Goal: Browse casually

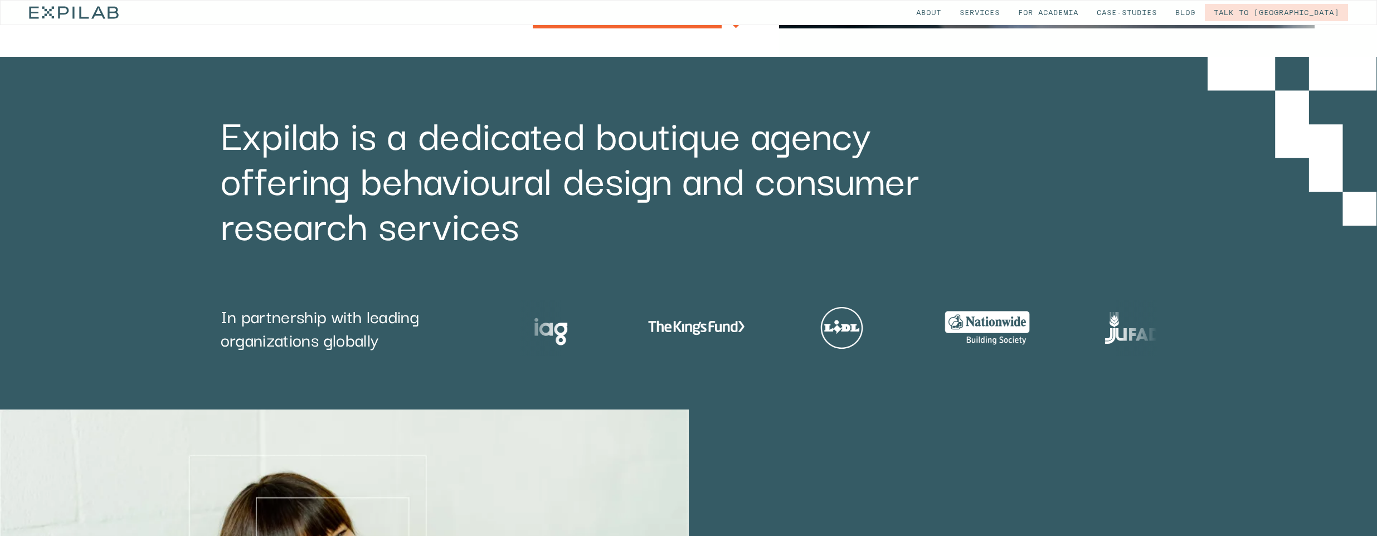
scroll to position [486, 0]
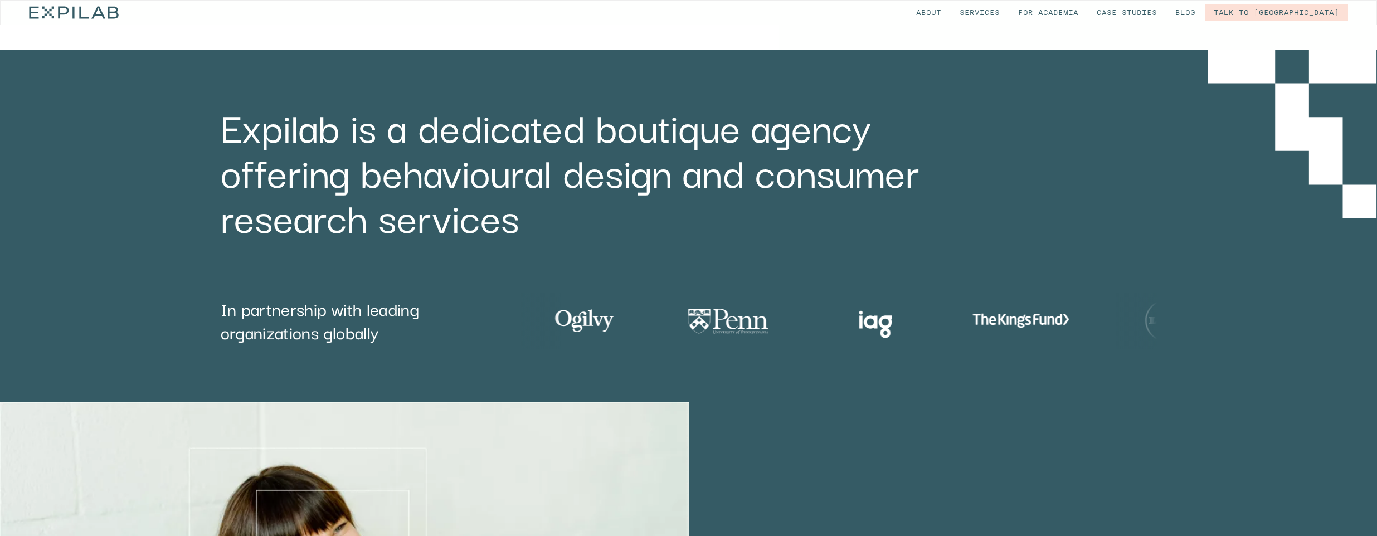
click at [953, 328] on img "3 / 9" at bounding box center [1020, 320] width 134 height 56
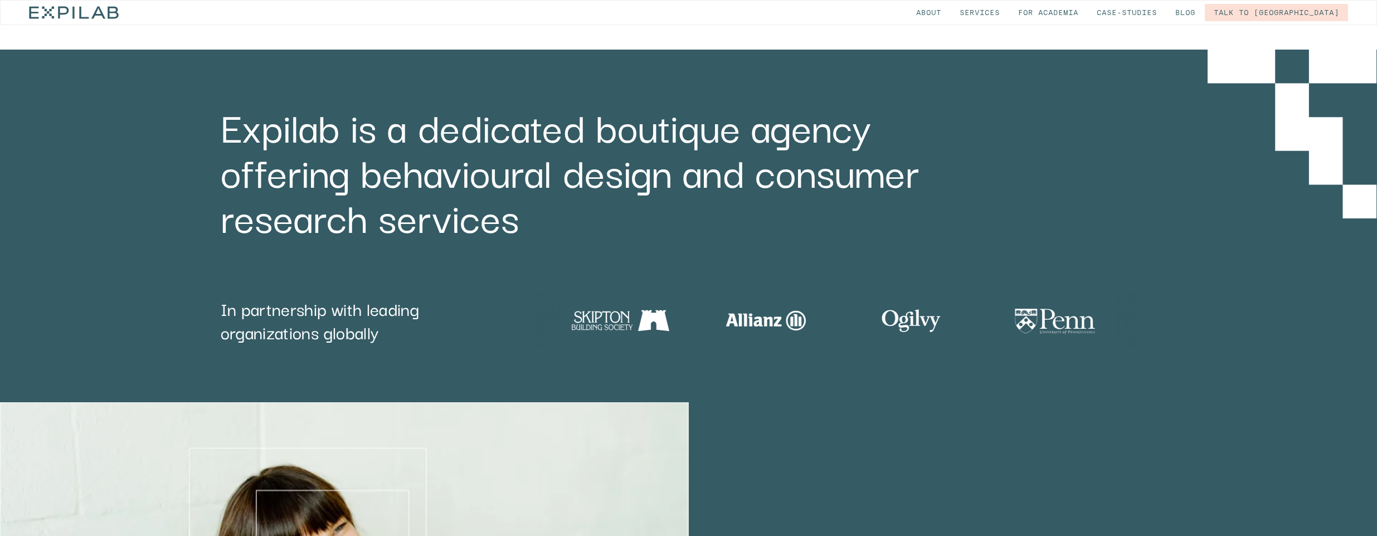
click at [608, 328] on div at bounding box center [290, 320] width 636 height 56
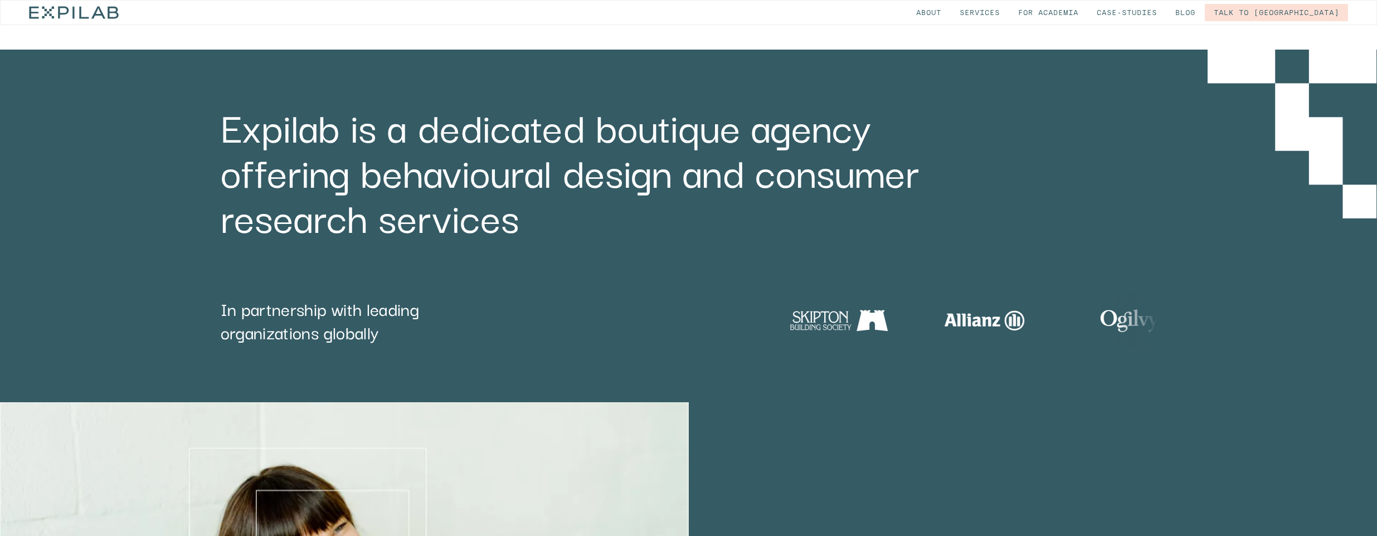
click at [772, 329] on div at bounding box center [1090, 320] width 636 height 56
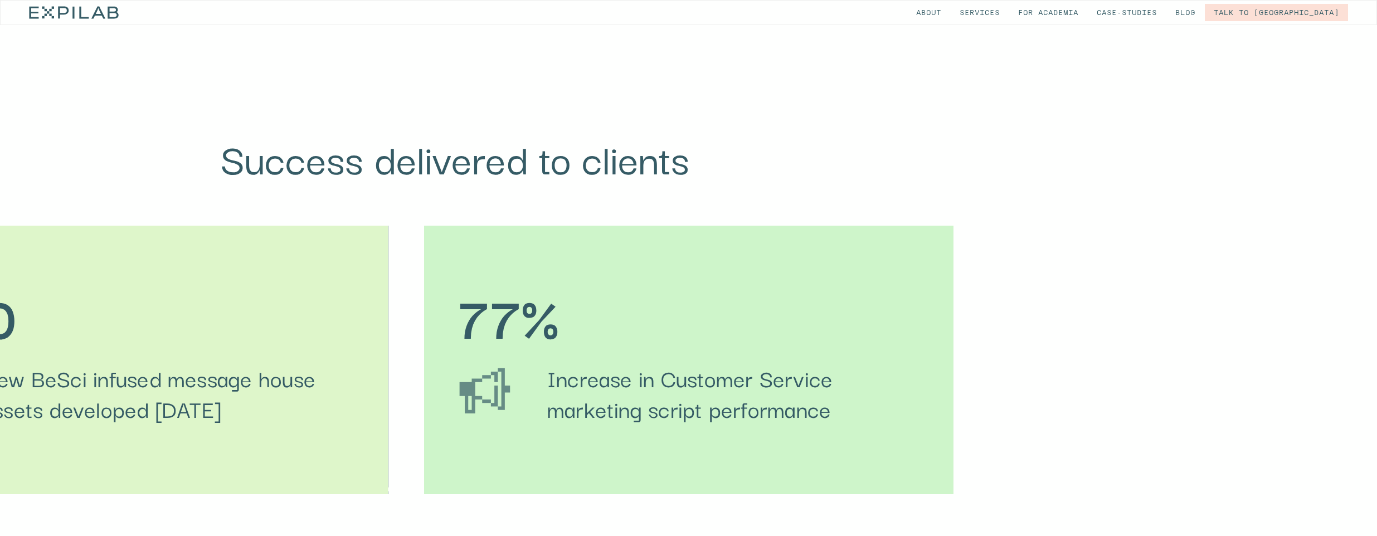
scroll to position [2131, 0]
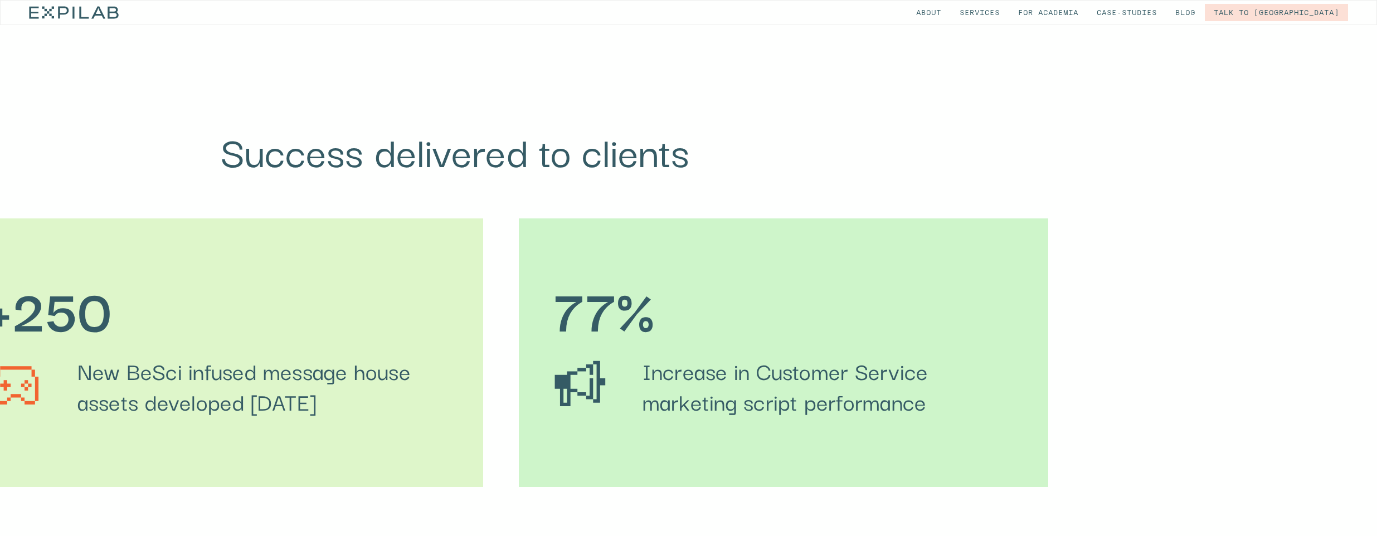
click at [1048, 344] on div "77% Increase in Customer Service marketing script performance" at bounding box center [783, 352] width 529 height 269
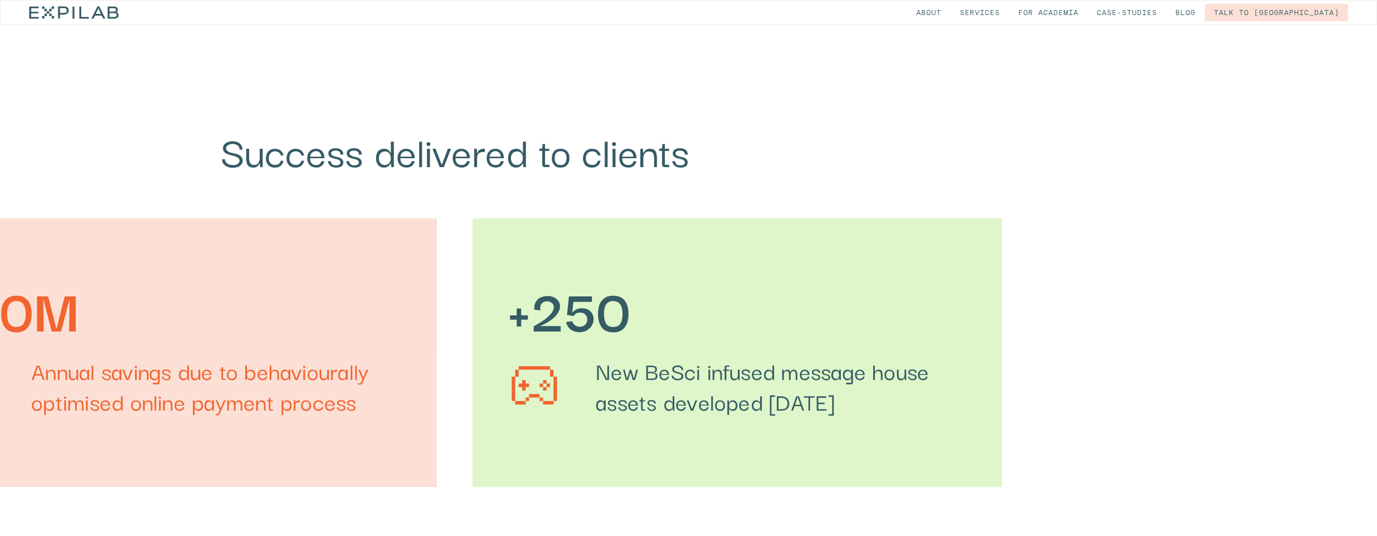
click at [920, 338] on div "+250 New BeSci infused message house assets developed [DATE]" at bounding box center [736, 352] width 529 height 269
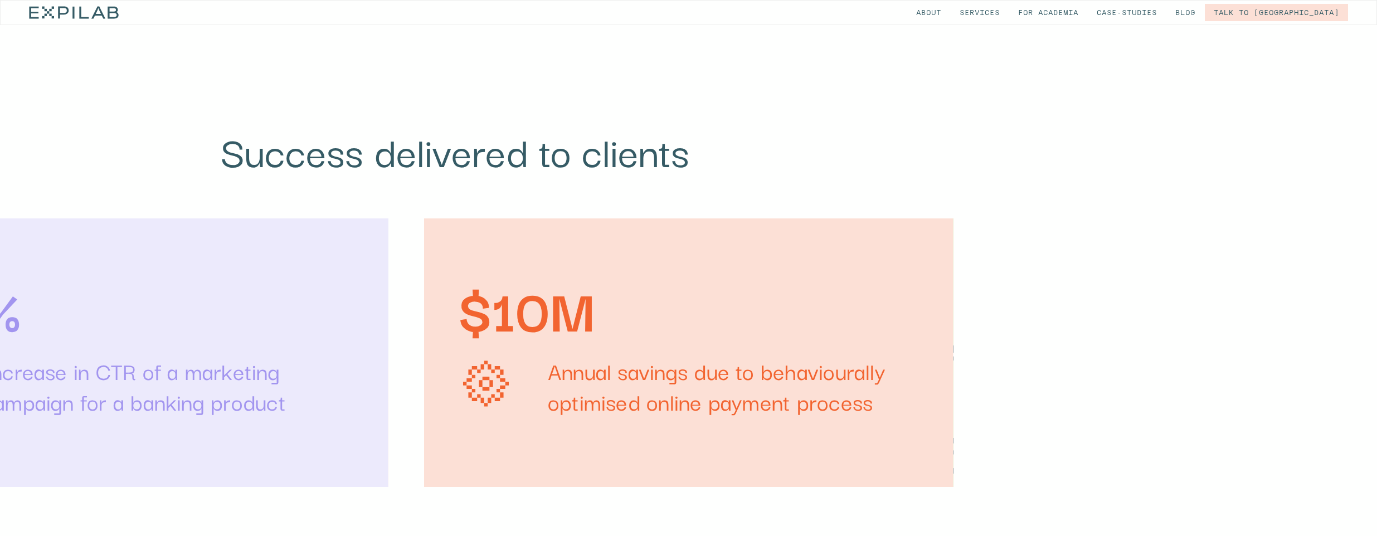
click at [804, 331] on div "$10M" at bounding box center [687, 308] width 461 height 50
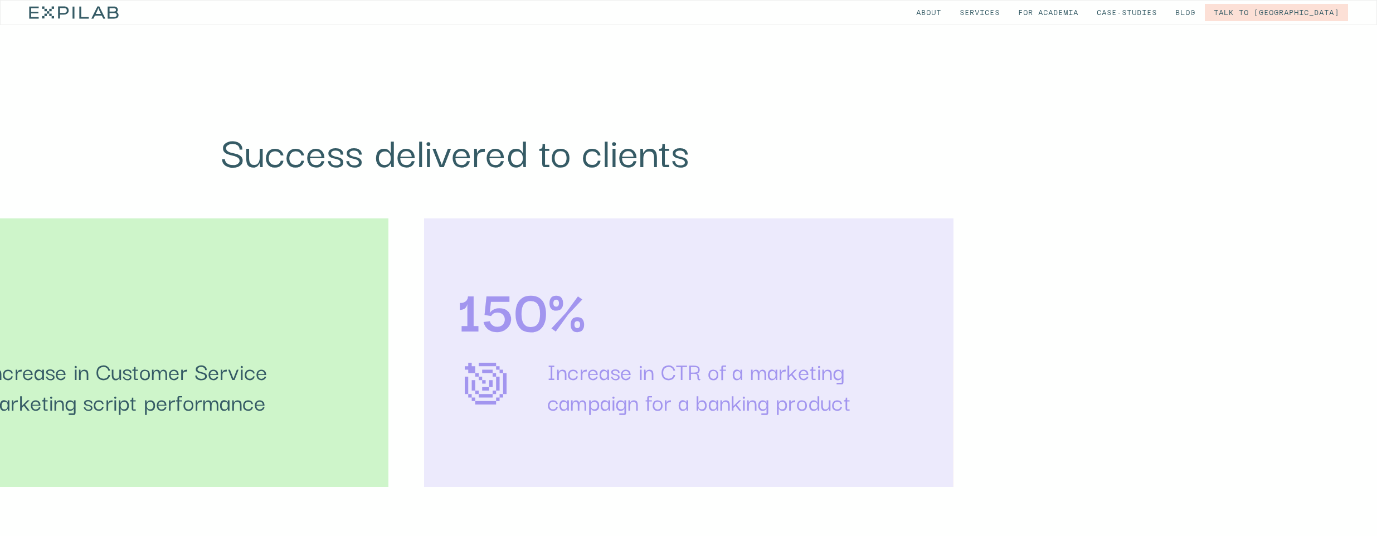
click at [676, 329] on div "150%" at bounding box center [687, 308] width 461 height 50
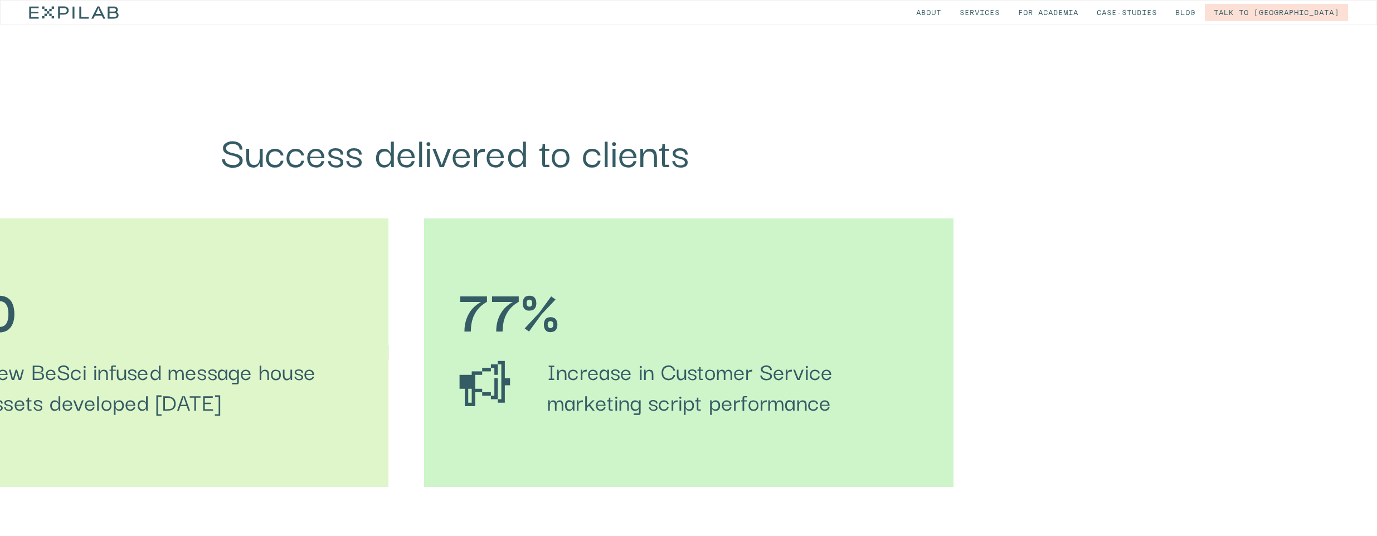
click at [611, 324] on div "150% Increase in CTR of a marketing campaign for a banking product $10M Annual …" at bounding box center [688, 352] width 1377 height 269
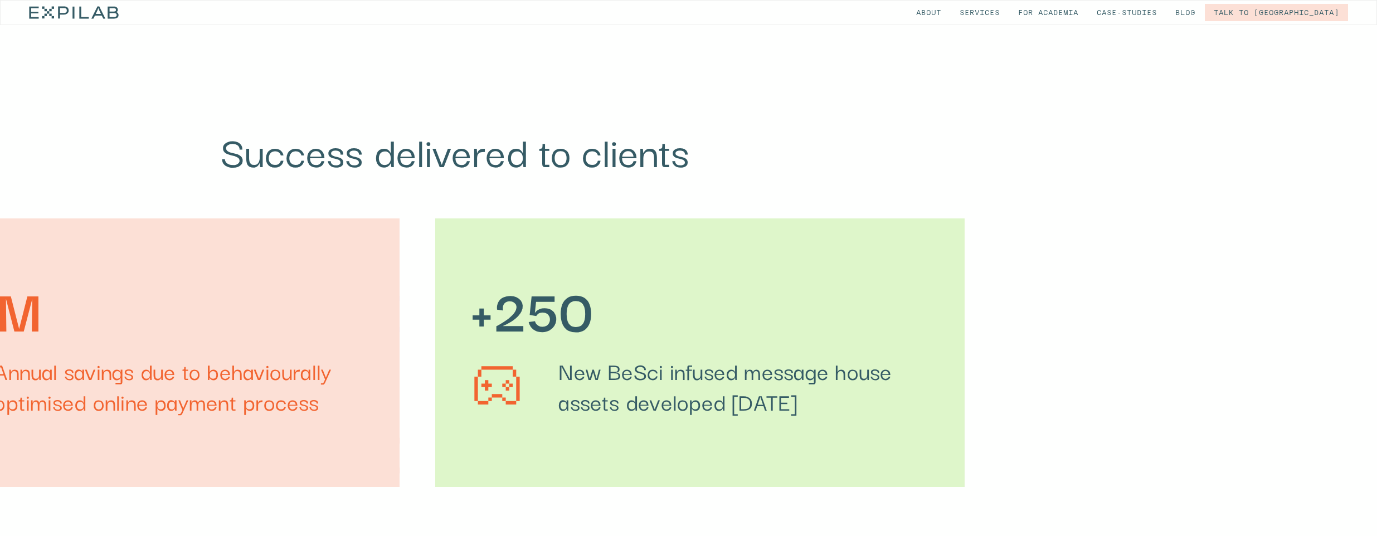
click at [399, 319] on div "$10M Annual savings due to behaviourally optimised online payment process" at bounding box center [134, 352] width 529 height 269
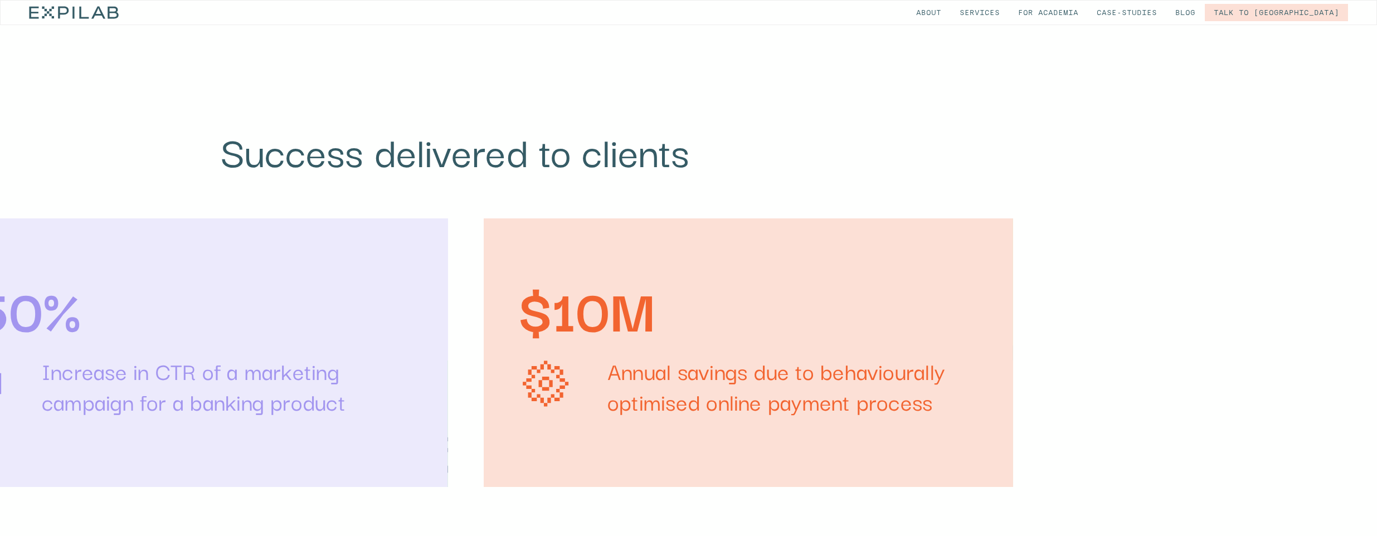
click at [625, 319] on div "$10M Annual savings due to behaviourally optimised online payment process" at bounding box center [748, 352] width 529 height 269
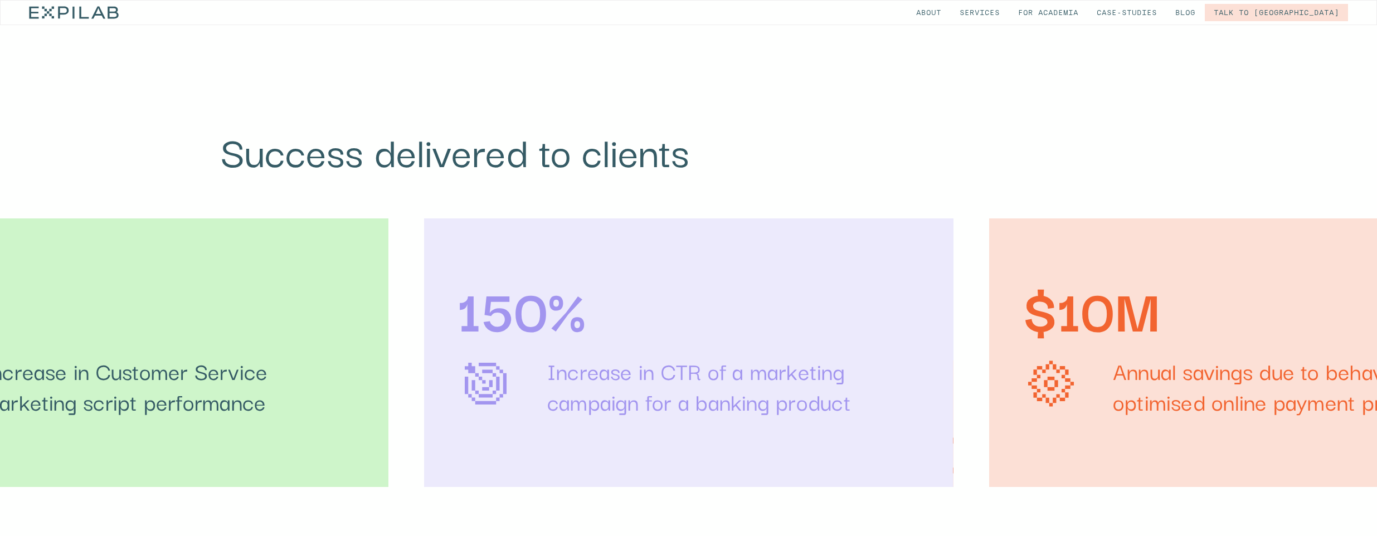
click at [627, 313] on div "150% Increase in CTR of a marketing campaign for a banking product" at bounding box center [688, 352] width 529 height 269
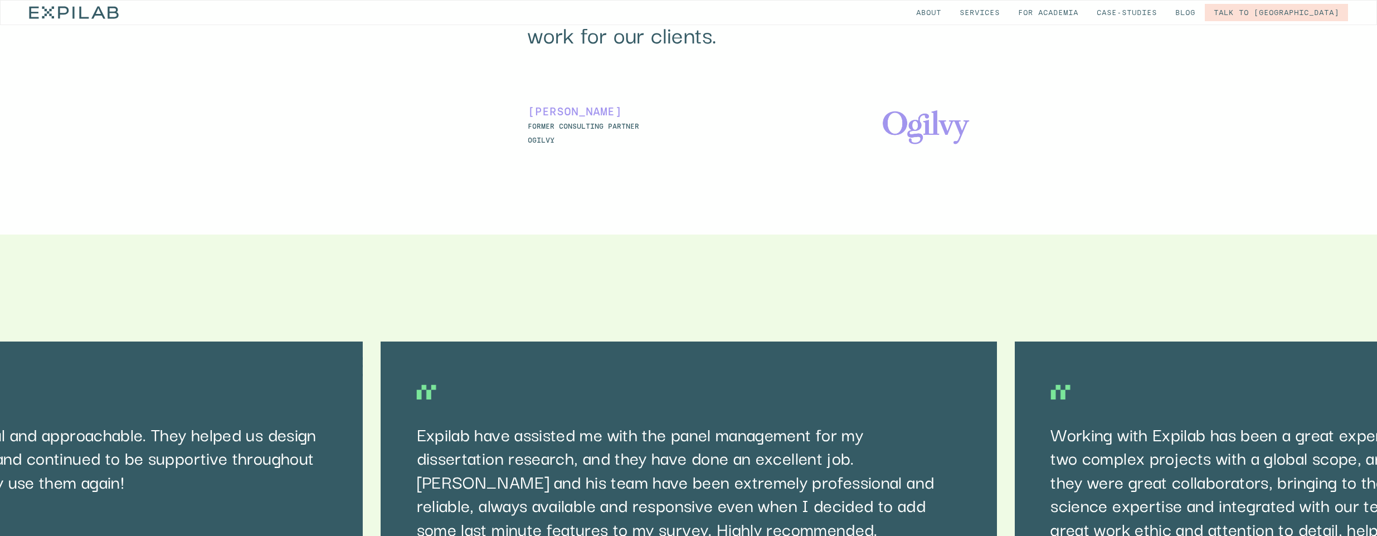
scroll to position [5886, 0]
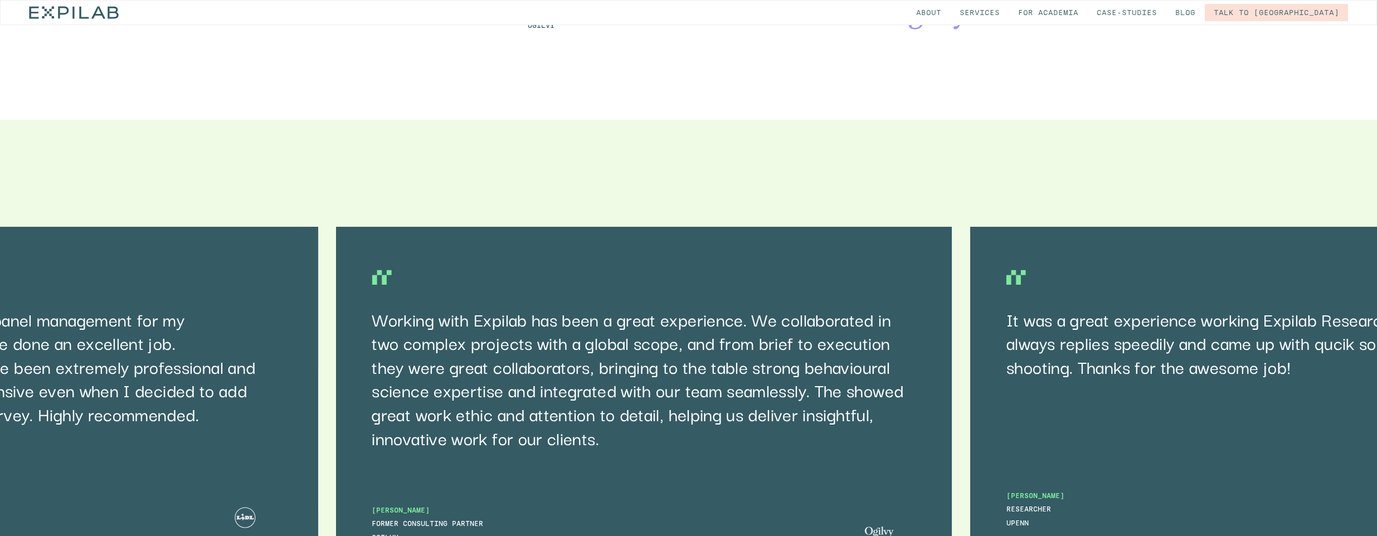
click at [1006, 308] on p "It was a great experience working Expilab Research, [PERSON_NAME] always replie…" at bounding box center [1273, 343] width 535 height 71
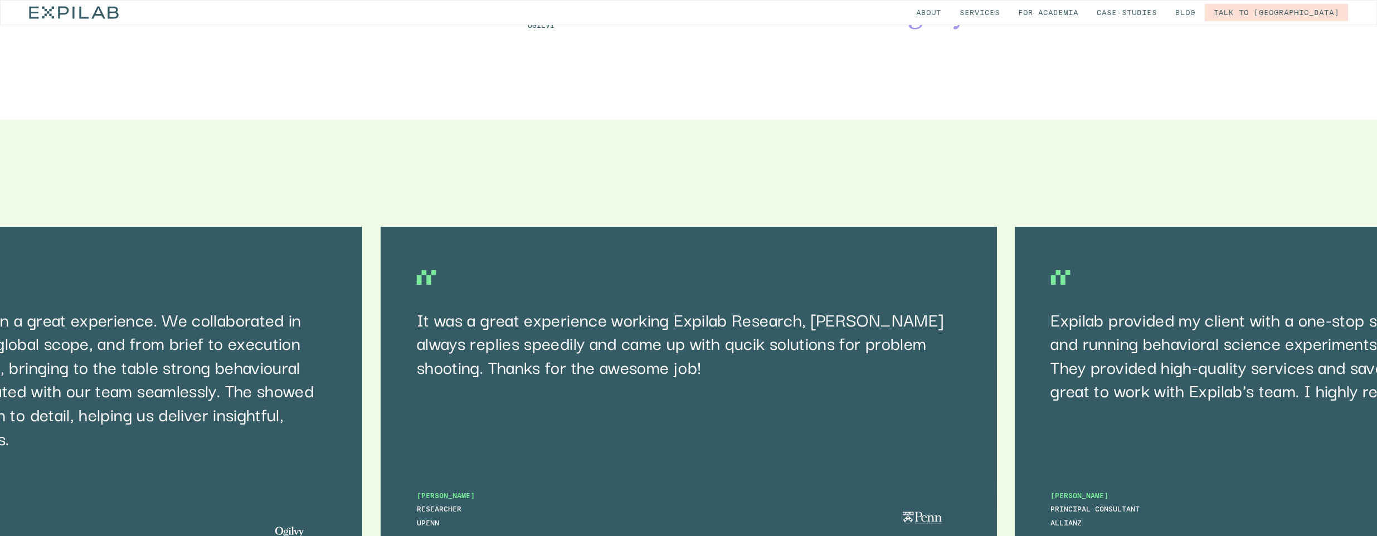
click at [826, 287] on div "It was a great experience working Expilab Research, [PERSON_NAME] always replie…" at bounding box center [688, 398] width 616 height 343
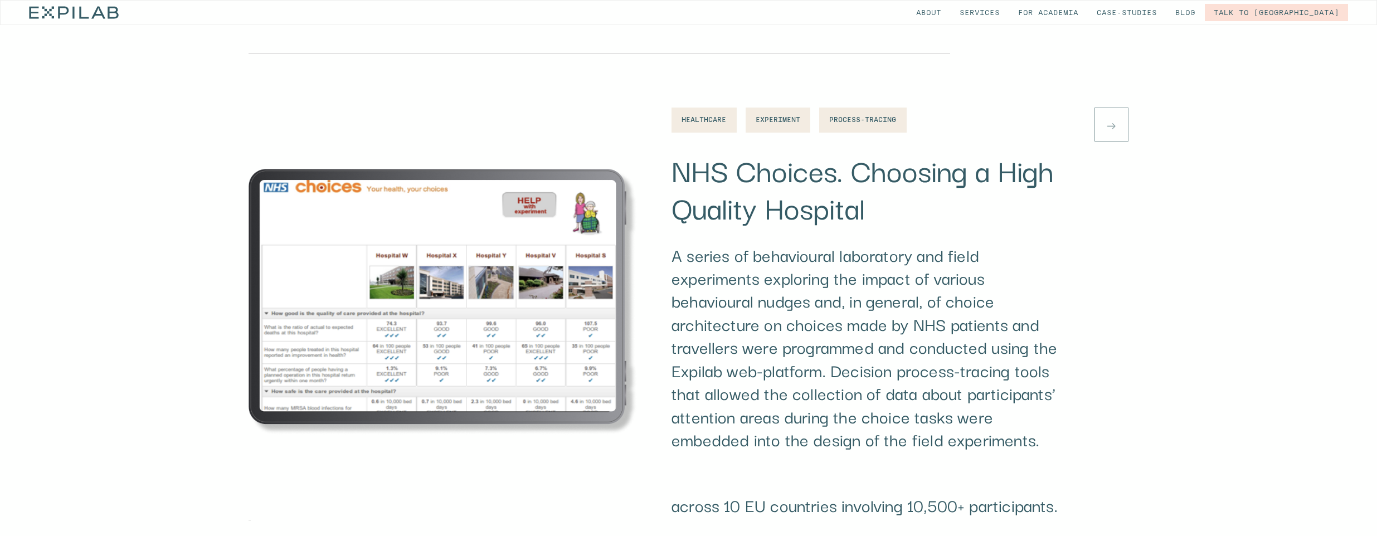
scroll to position [8246, 0]
